Goal: Information Seeking & Learning: Find specific fact

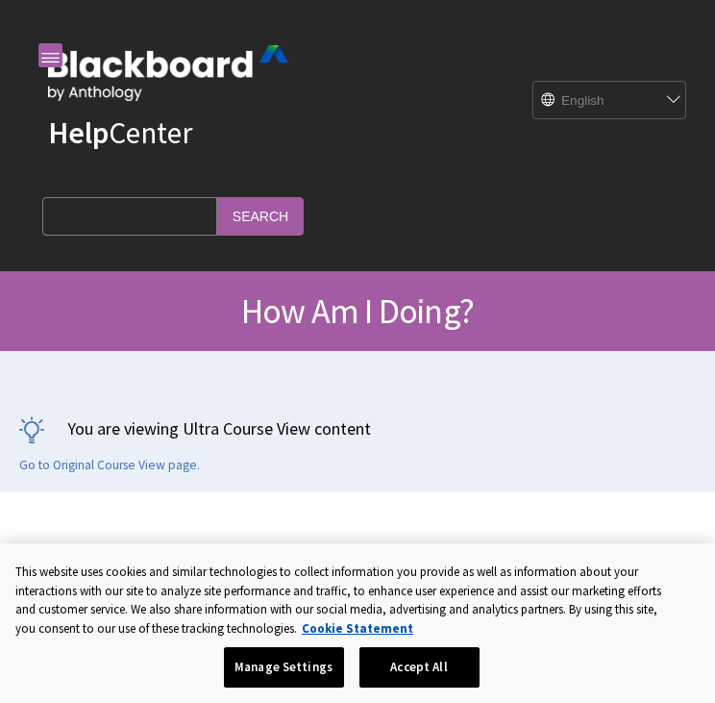
click at [149, 217] on input "Search Query" at bounding box center [129, 216] width 175 height 38
type input "below range"
click at [301, 229] on input "Search" at bounding box center [260, 216] width 87 height 38
click at [295, 205] on input "Search" at bounding box center [260, 216] width 87 height 38
click at [304, 222] on input "Search" at bounding box center [260, 216] width 87 height 38
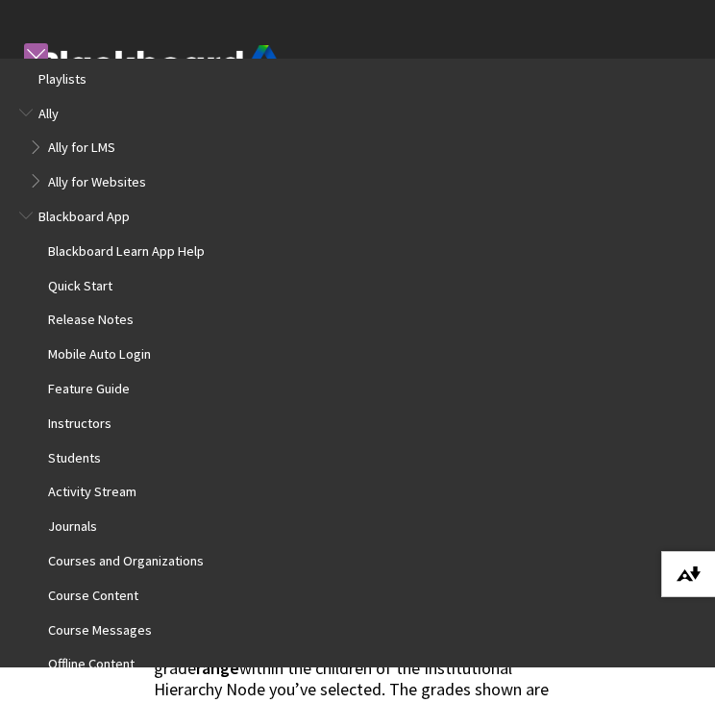
click at [682, 570] on img at bounding box center [689, 573] width 24 height 15
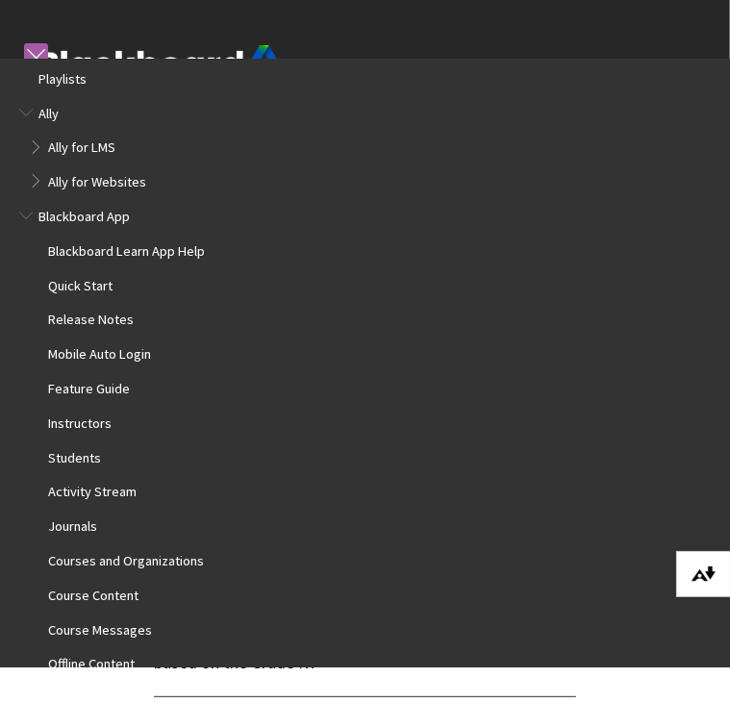
click at [687, 571] on button "Download alternative formats ..." at bounding box center [703, 574] width 54 height 46
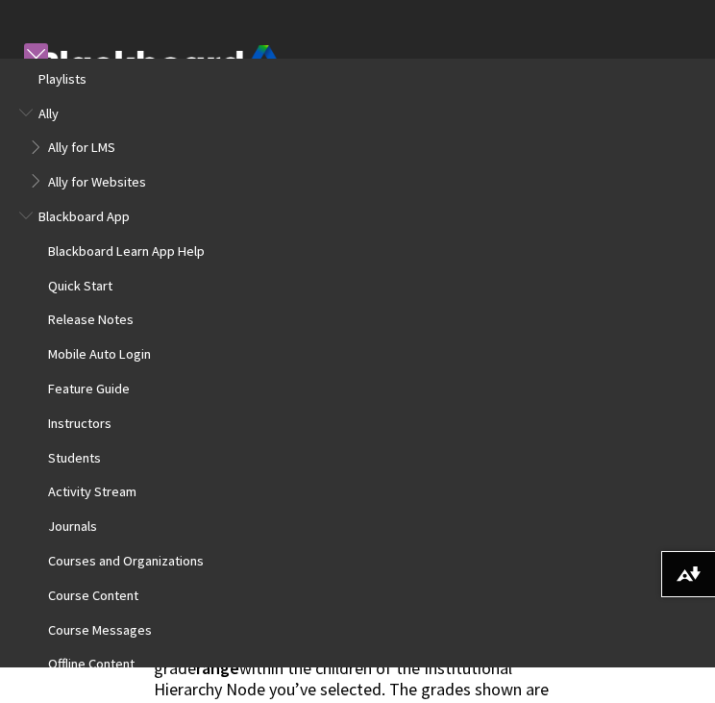
click at [533, 681] on span "… the distribution of courses by current final grade? Grade Boundary What propo…" at bounding box center [354, 563] width 400 height 315
click at [39, 48] on link at bounding box center [36, 55] width 24 height 24
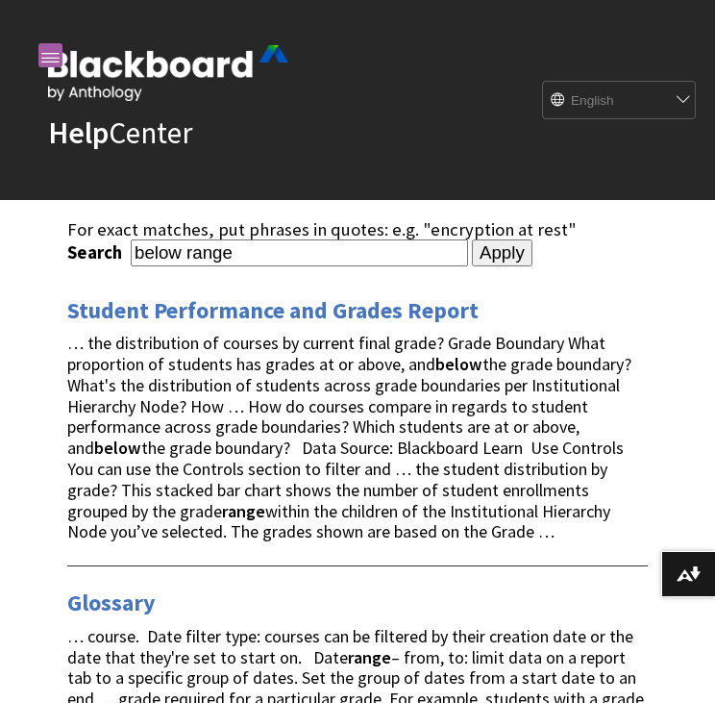
click at [327, 252] on input "below range" at bounding box center [300, 252] width 338 height 26
type input "below range meaning"
click at [472, 239] on input "Apply" at bounding box center [502, 252] width 61 height 27
click at [507, 260] on input "Apply" at bounding box center [502, 252] width 61 height 27
